Goal: Task Accomplishment & Management: Manage account settings

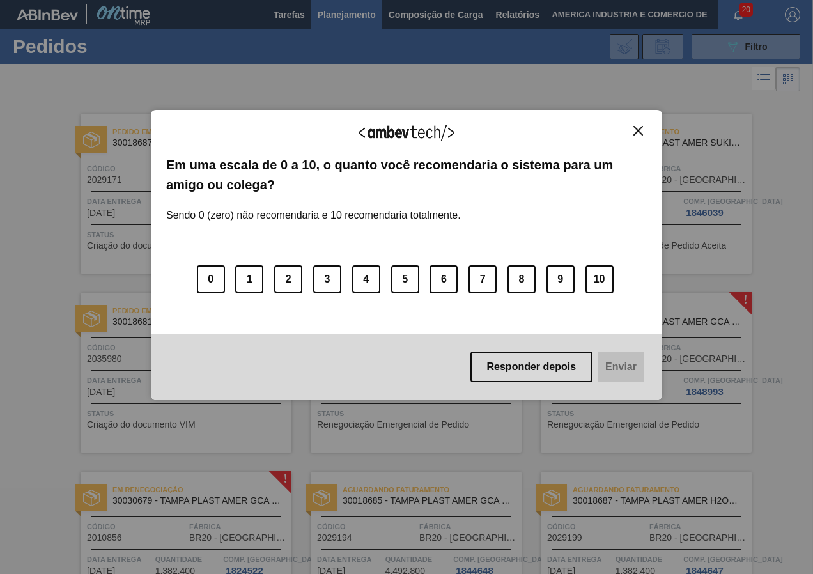
click at [504, 359] on button "Responder depois" at bounding box center [531, 366] width 123 height 31
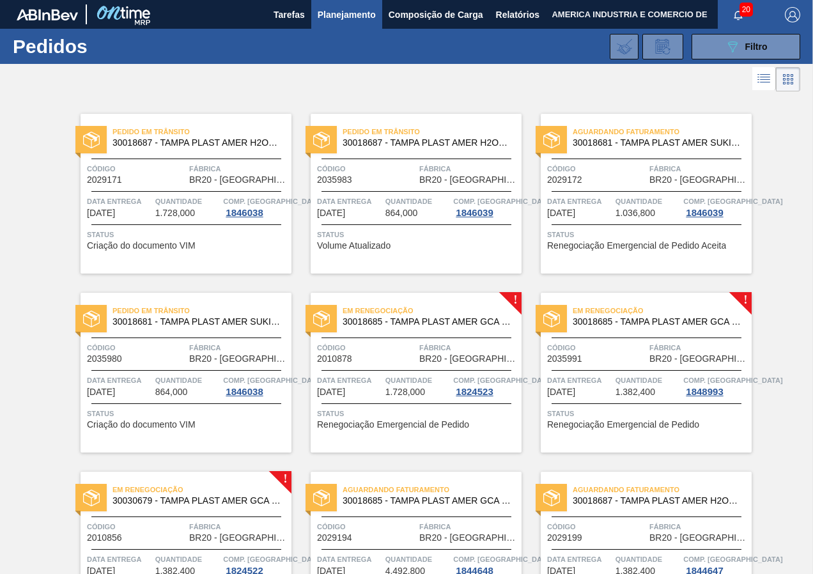
click at [430, 424] on span "Renegociação Emergencial de Pedido" at bounding box center [393, 425] width 152 height 10
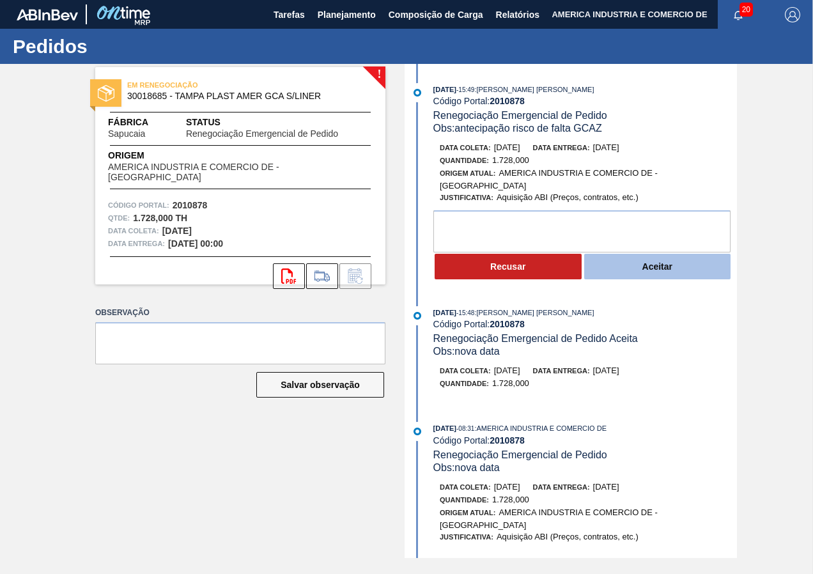
click at [651, 274] on button "Aceitar" at bounding box center [657, 267] width 147 height 26
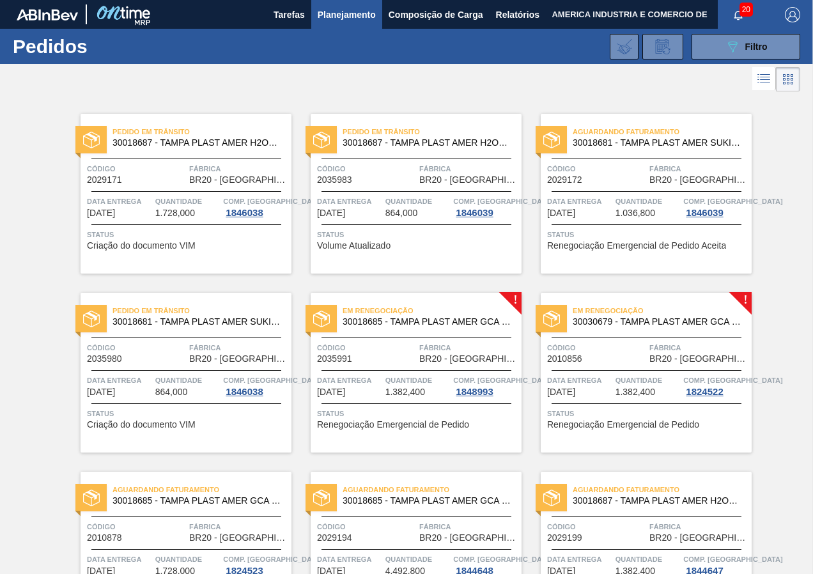
click at [482, 428] on div "Em renegociação 30018685 - TAMPA PLAST AMER GCA S/LINER Código 2035991 Fábrica …" at bounding box center [416, 373] width 211 height 160
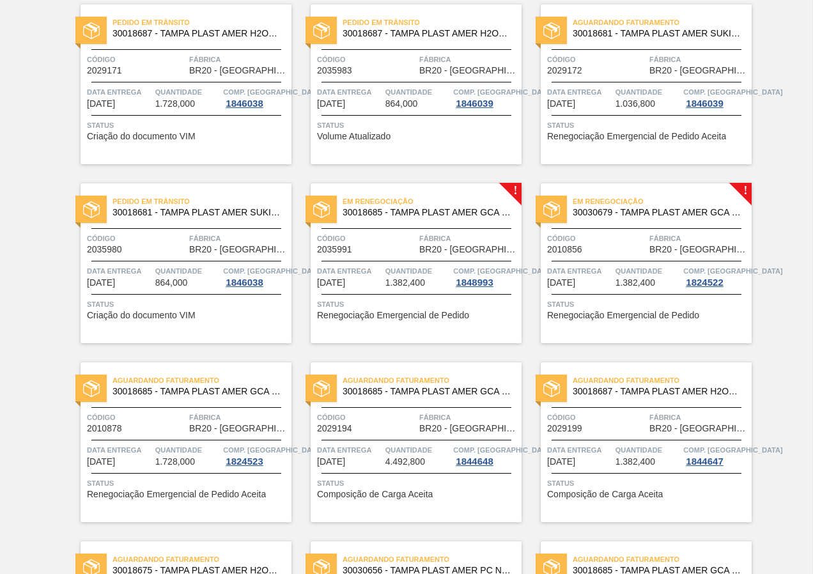
scroll to position [128, 0]
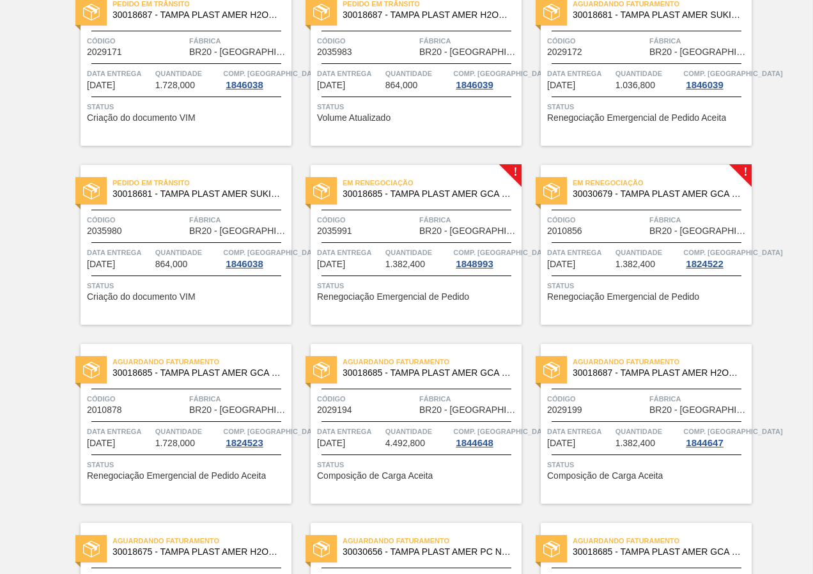
click at [418, 293] on span "Renegociação Emergencial de Pedido" at bounding box center [393, 297] width 152 height 10
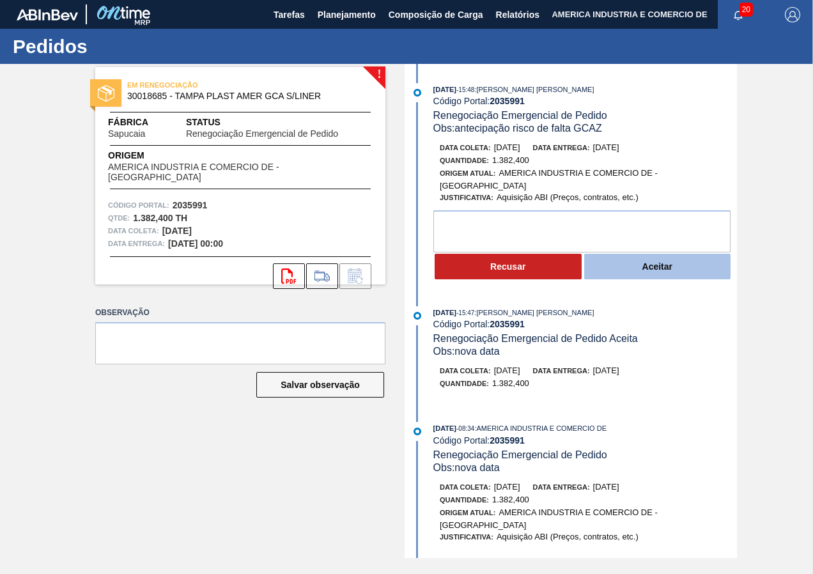
click at [648, 268] on button "Aceitar" at bounding box center [657, 267] width 147 height 26
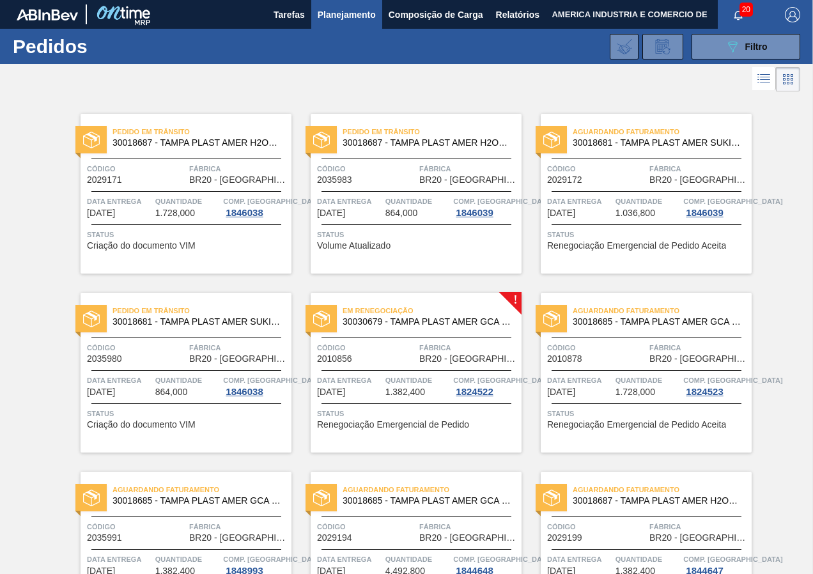
click at [412, 421] on span "Renegociação Emergencial de Pedido" at bounding box center [393, 425] width 152 height 10
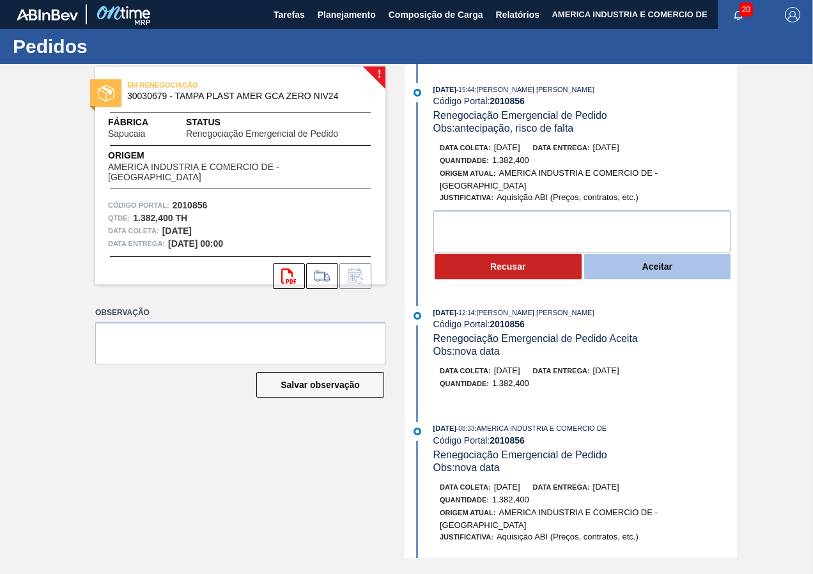
click at [630, 263] on button "Aceitar" at bounding box center [657, 267] width 147 height 26
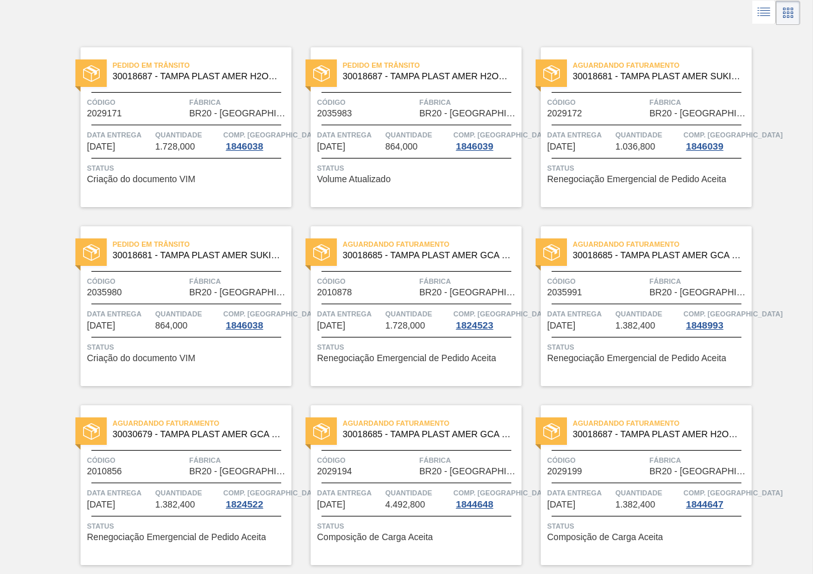
scroll to position [128, 0]
